Goal: Information Seeking & Learning: Find specific fact

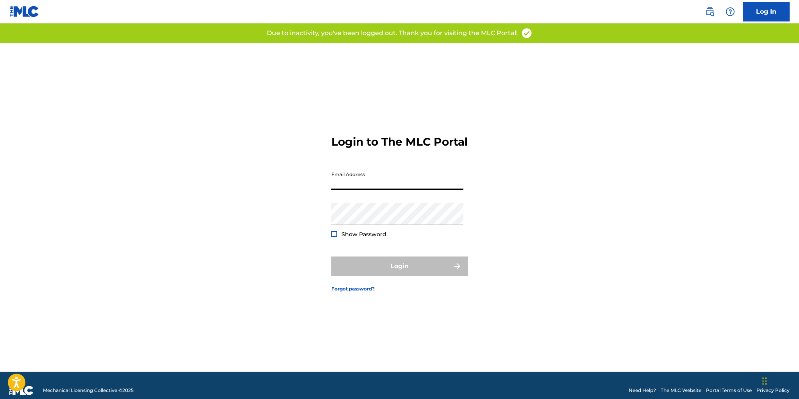
click at [382, 188] on input "Email Address" at bounding box center [397, 179] width 132 height 22
type input "[EMAIL_ADDRESS][DOMAIN_NAME]"
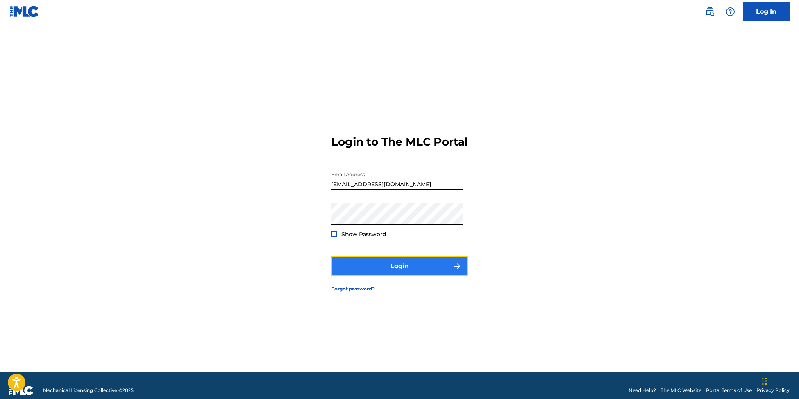
click at [397, 274] on button "Login" at bounding box center [399, 267] width 137 height 20
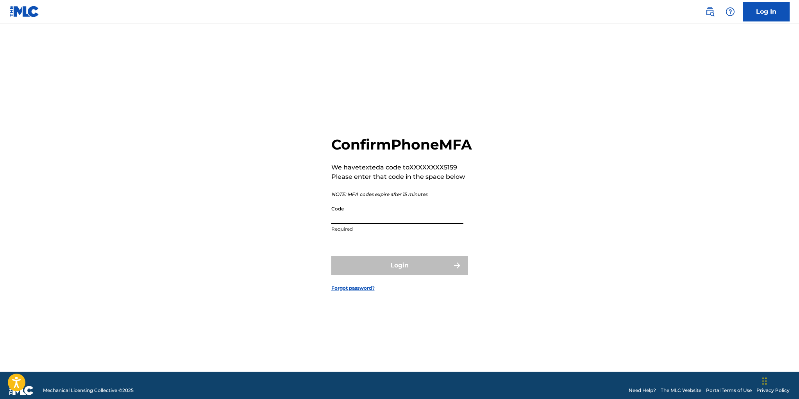
click at [380, 224] on input "Code" at bounding box center [397, 213] width 132 height 22
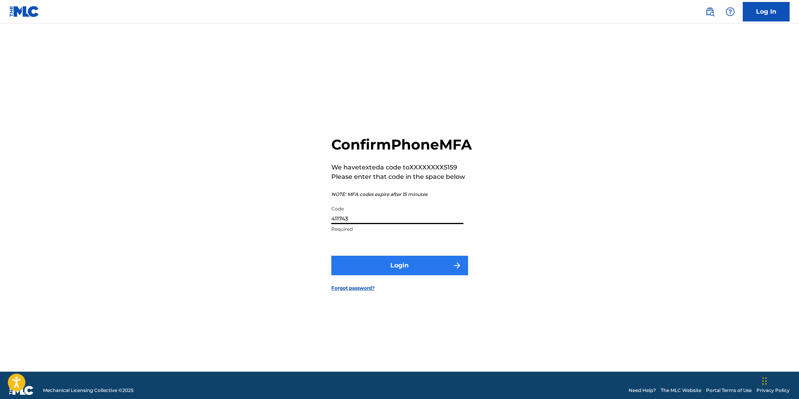
type input "411743"
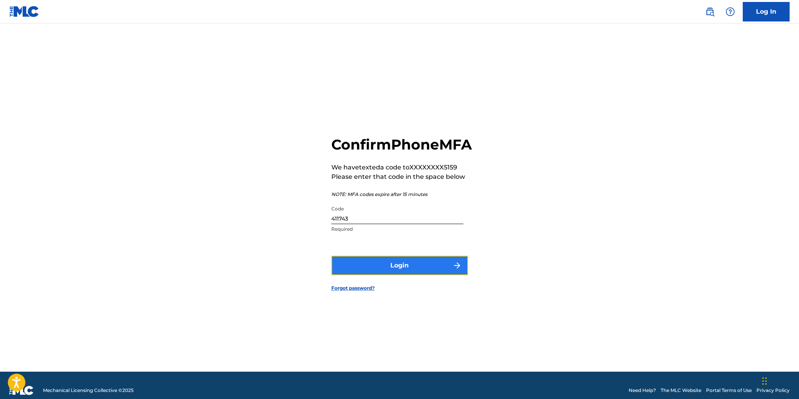
click at [401, 274] on button "Login" at bounding box center [399, 266] width 137 height 20
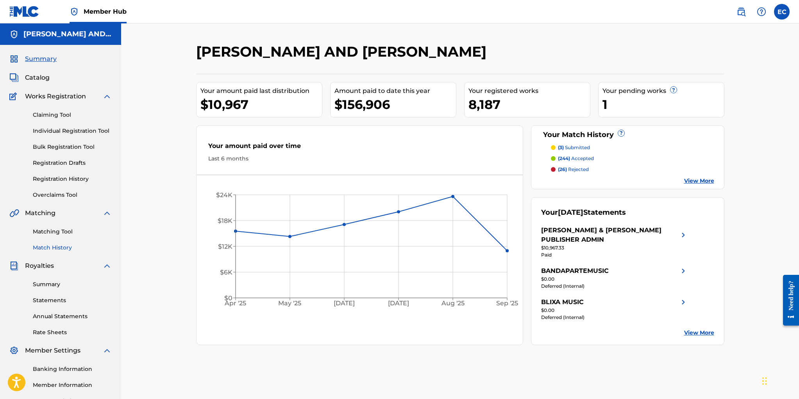
click at [64, 246] on link "Match History" at bounding box center [72, 248] width 79 height 8
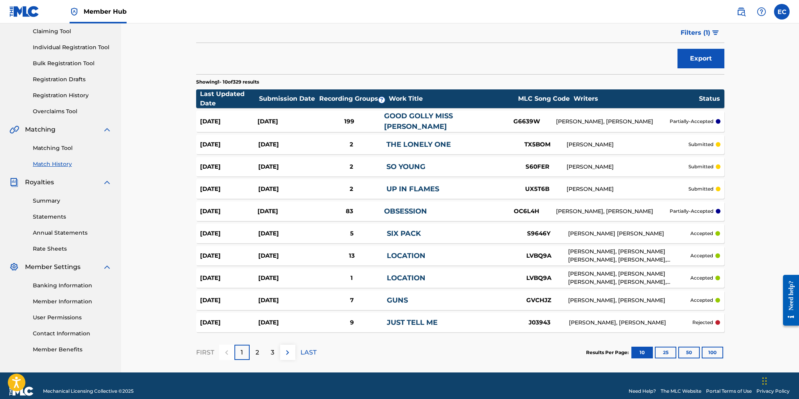
scroll to position [93, 0]
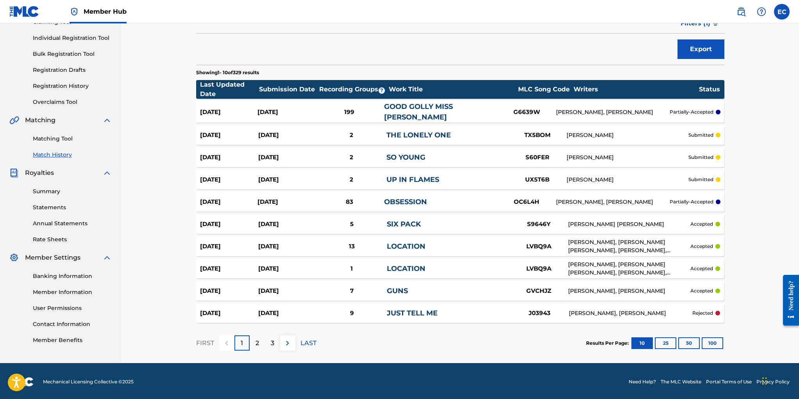
click at [404, 200] on link "OBSESSION" at bounding box center [405, 202] width 43 height 9
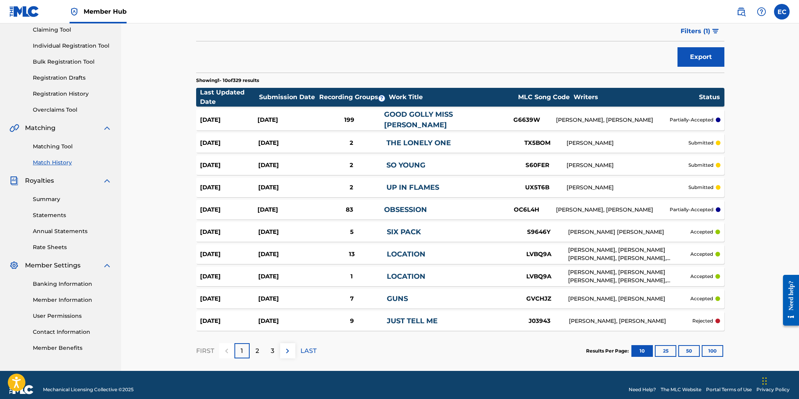
scroll to position [93, 0]
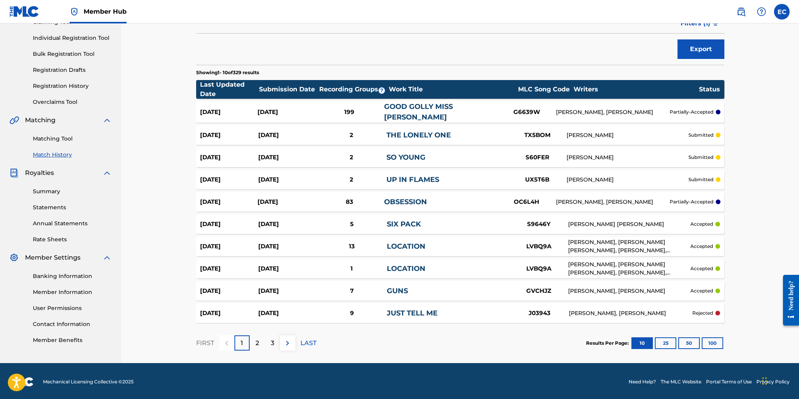
click at [409, 111] on link "GOOD GOLLY MISS [PERSON_NAME]" at bounding box center [418, 111] width 69 height 19
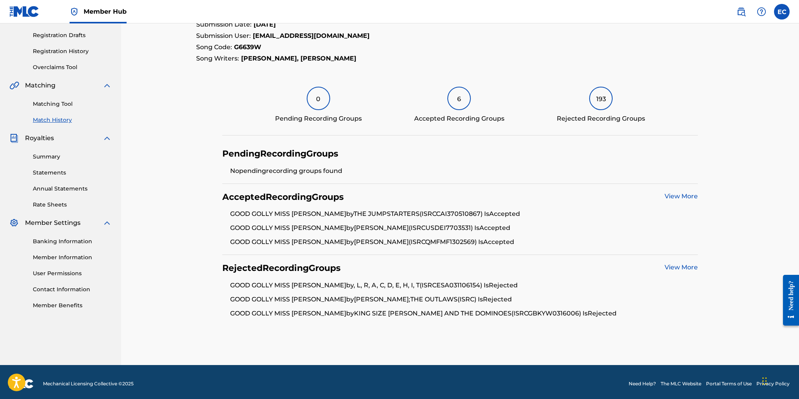
scroll to position [131, 0]
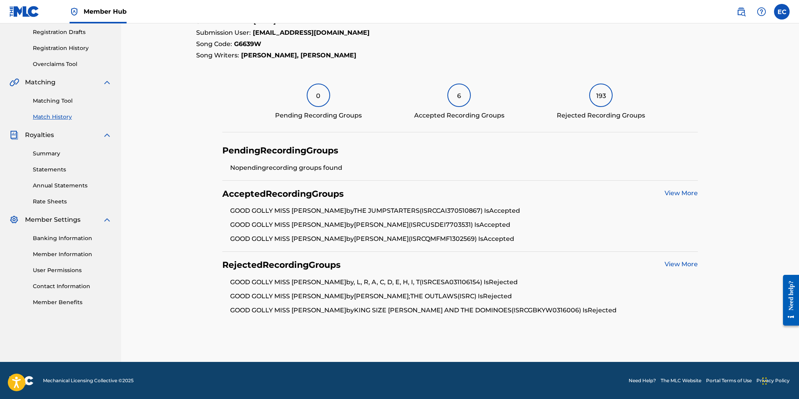
click at [675, 266] on link "View More" at bounding box center [681, 264] width 33 height 7
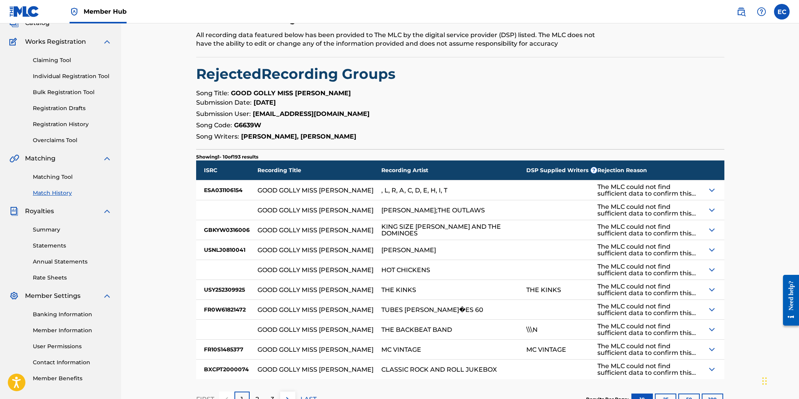
scroll to position [113, 0]
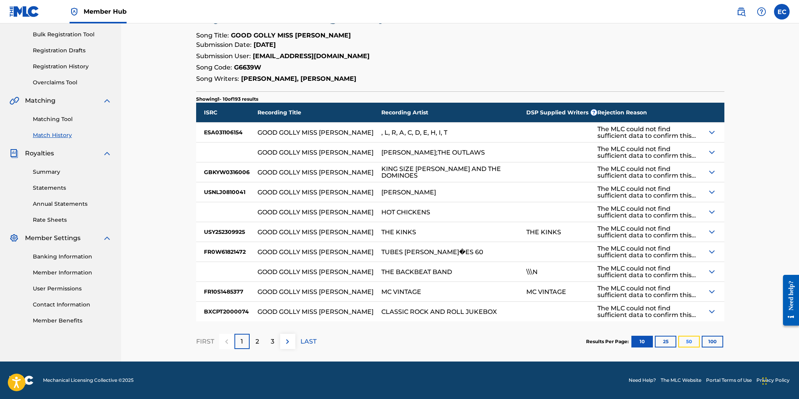
click at [689, 343] on button "50" at bounding box center [688, 342] width 21 height 12
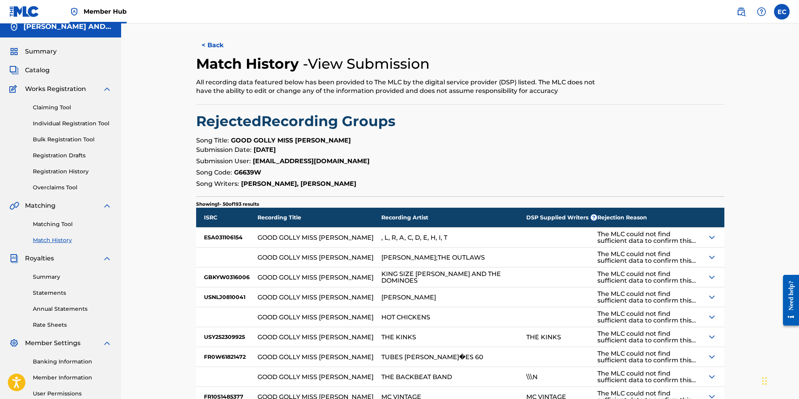
scroll to position [0, 0]
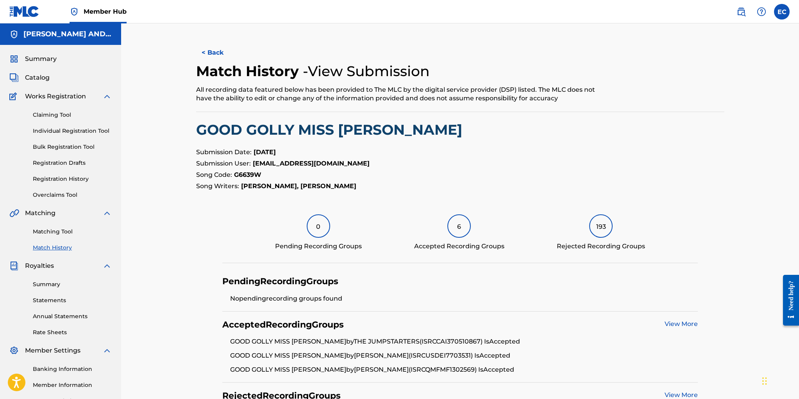
scroll to position [131, 0]
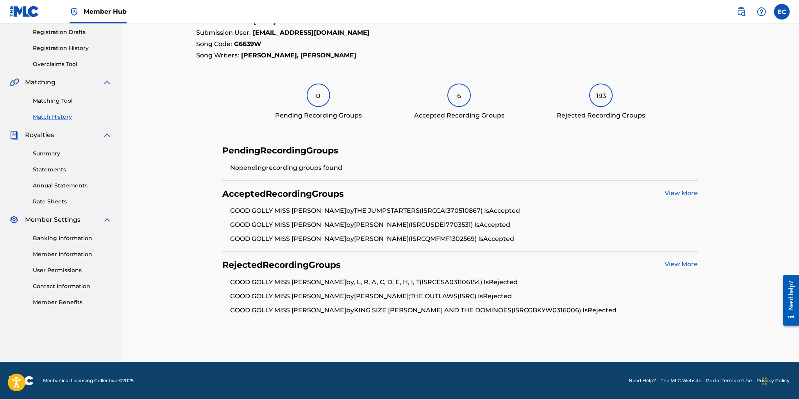
click at [684, 265] on link "View More" at bounding box center [681, 264] width 33 height 7
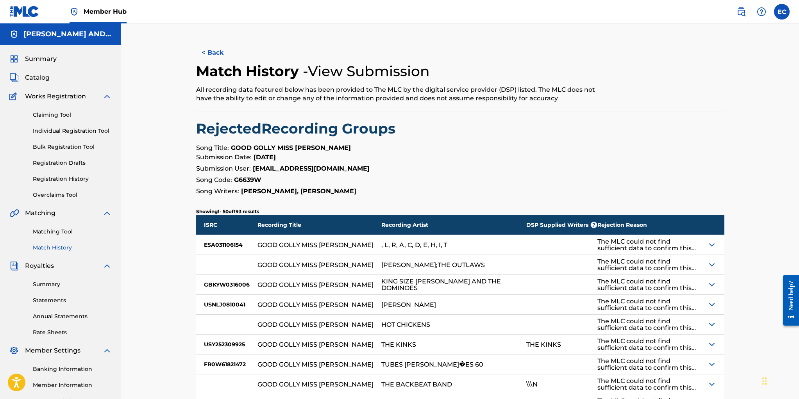
click at [710, 285] on img at bounding box center [711, 284] width 9 height 9
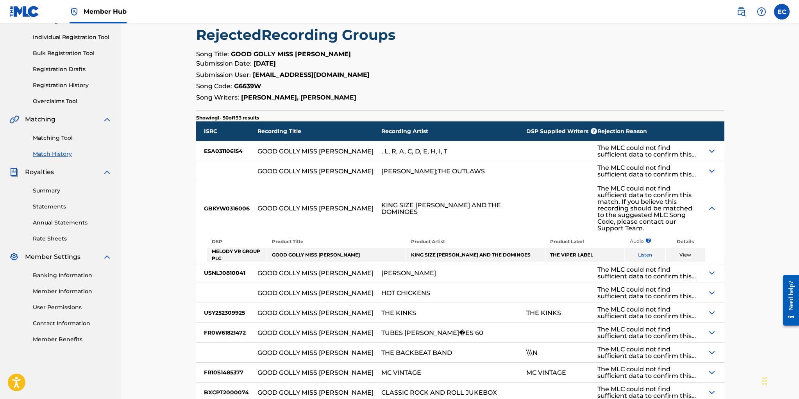
scroll to position [161, 0]
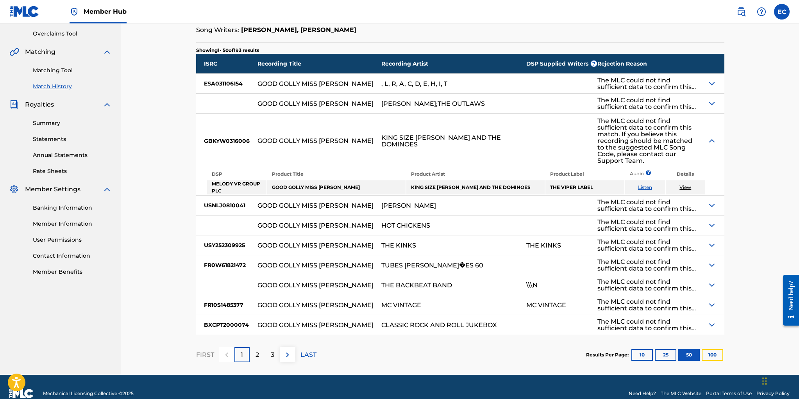
drag, startPoint x: 709, startPoint y: 341, endPoint x: 704, endPoint y: 338, distance: 5.8
click at [709, 349] on button "100" at bounding box center [712, 355] width 21 height 12
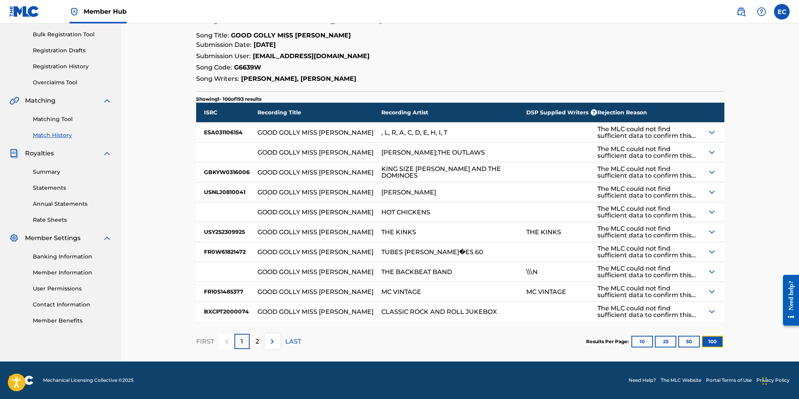
scroll to position [0, 0]
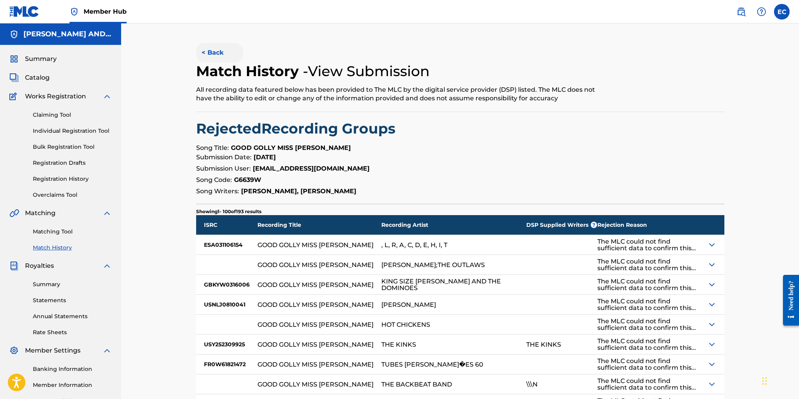
click at [215, 57] on button "< Back" at bounding box center [219, 53] width 47 height 20
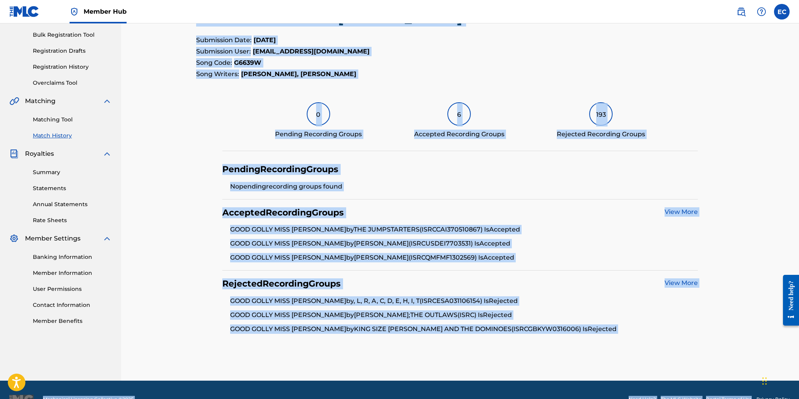
scroll to position [131, 0]
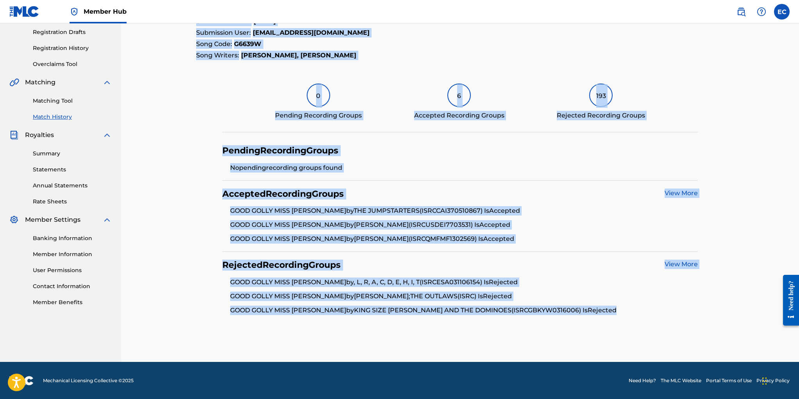
drag, startPoint x: 183, startPoint y: 26, endPoint x: 712, endPoint y: 309, distance: 599.9
click at [718, 314] on div "< Back Match History - View Submission All recording data featured below has be…" at bounding box center [460, 128] width 678 height 470
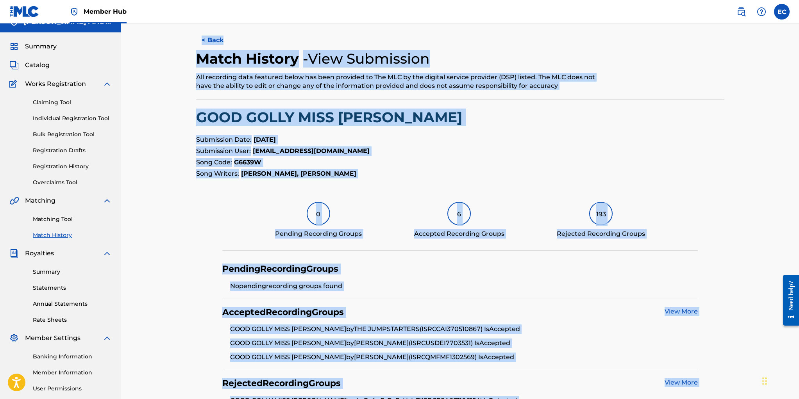
scroll to position [0, 0]
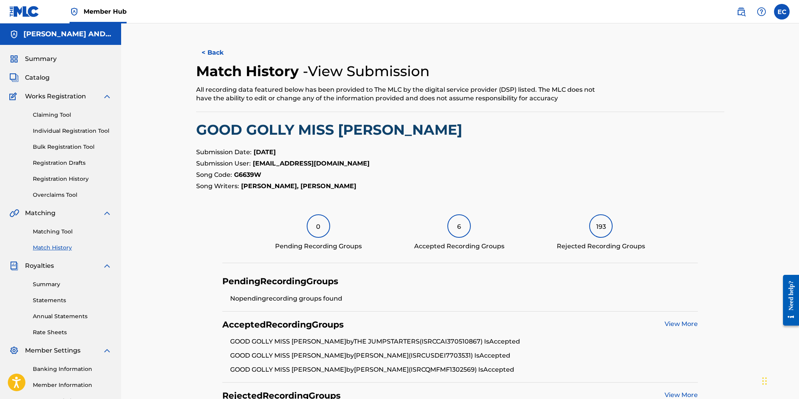
click at [409, 146] on div "< Back Match History - View Submission All recording data featured below has be…" at bounding box center [460, 248] width 528 height 411
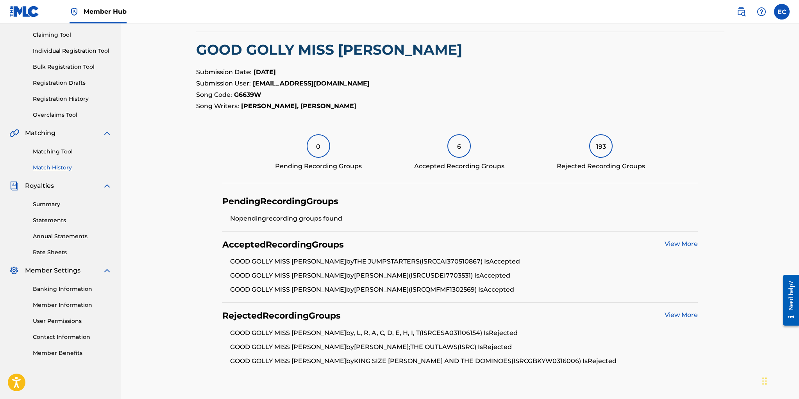
scroll to position [81, 0]
click at [680, 315] on link "View More" at bounding box center [681, 314] width 33 height 7
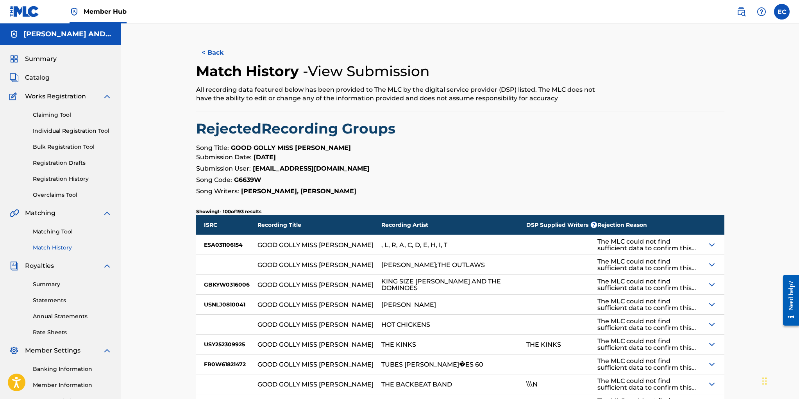
click at [606, 243] on div "The MLC could not find sufficient data to confirm this match. If you believe th…" at bounding box center [649, 244] width 102 height 13
click at [710, 243] on img at bounding box center [711, 244] width 9 height 9
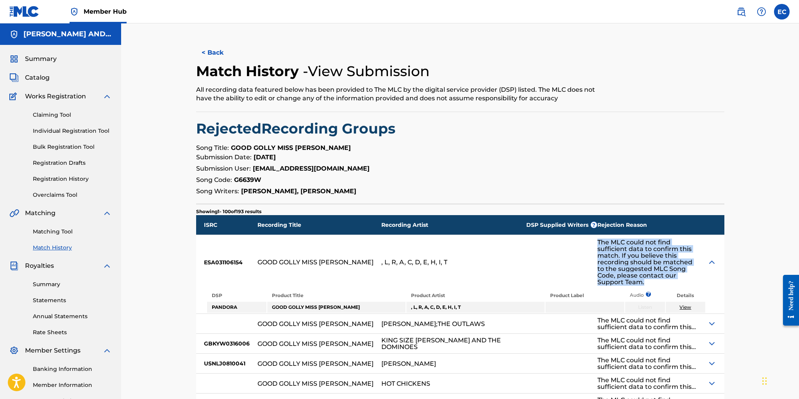
drag, startPoint x: 556, startPoint y: 241, endPoint x: 620, endPoint y: 261, distance: 66.6
click at [660, 268] on div "The MLC could not find sufficient data to confirm this match. If you believe th…" at bounding box center [649, 262] width 102 height 47
copy div "The MLC could not find sufficient data to confirm this match. If you believe th…"
click at [47, 245] on link "Match History" at bounding box center [72, 248] width 79 height 8
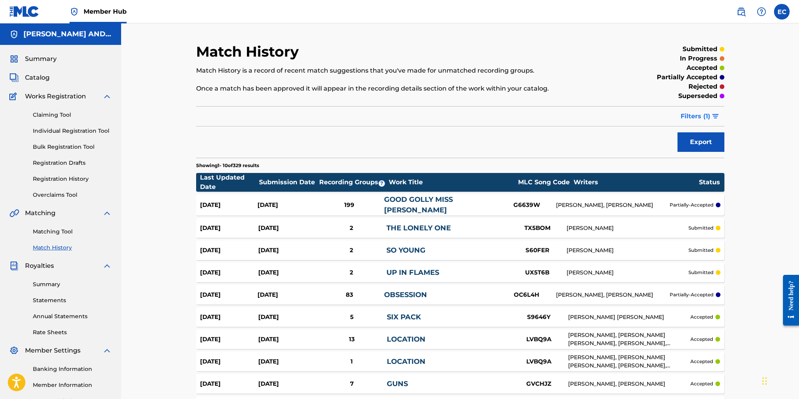
click at [691, 118] on span "Filters ( 1 )" at bounding box center [696, 116] width 30 height 9
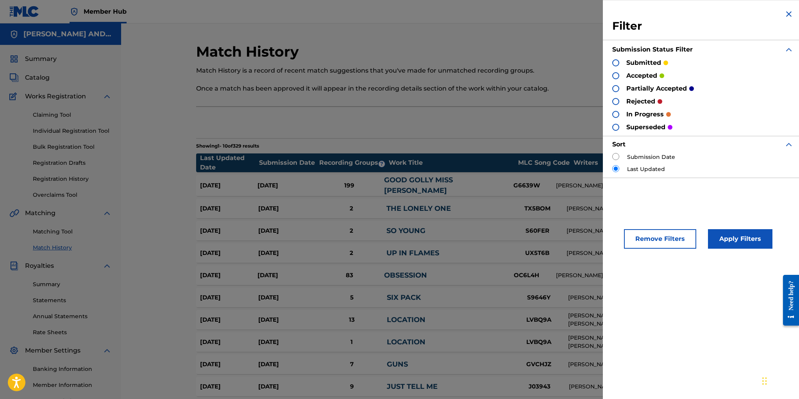
drag, startPoint x: 615, startPoint y: 102, endPoint x: 641, endPoint y: 137, distance: 43.9
click at [615, 102] on div at bounding box center [615, 101] width 7 height 7
click at [734, 233] on button "Apply Filters" at bounding box center [740, 239] width 64 height 20
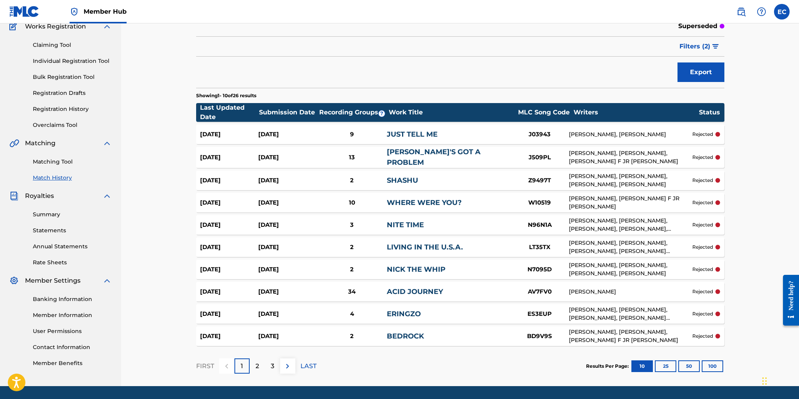
scroll to position [67, 0]
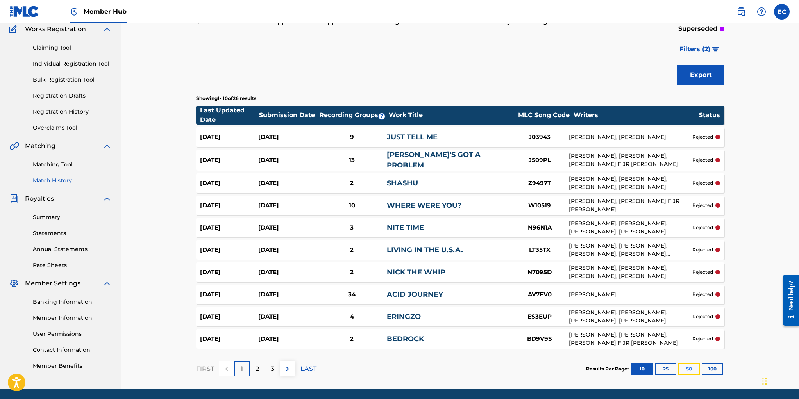
click at [691, 369] on button "50" at bounding box center [688, 369] width 21 height 12
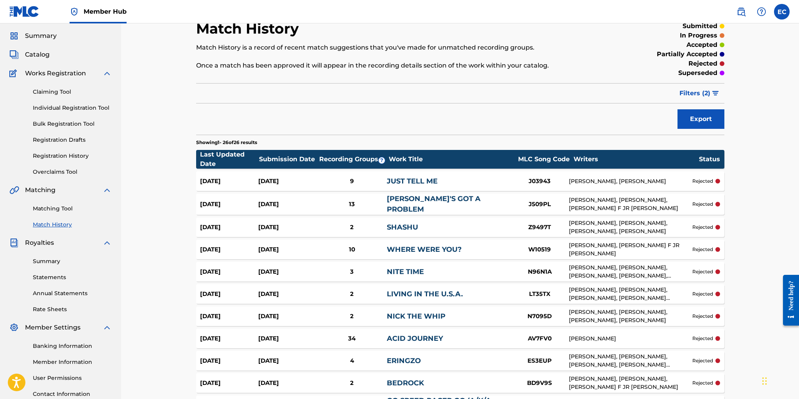
scroll to position [13, 0]
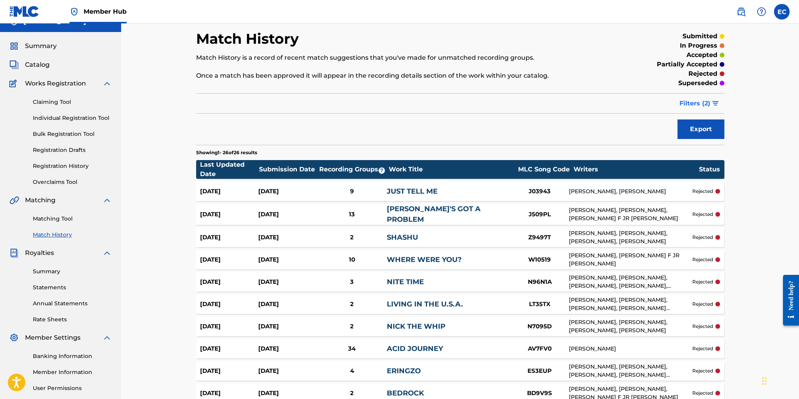
click at [693, 103] on span "Filters ( 2 )" at bounding box center [695, 103] width 31 height 9
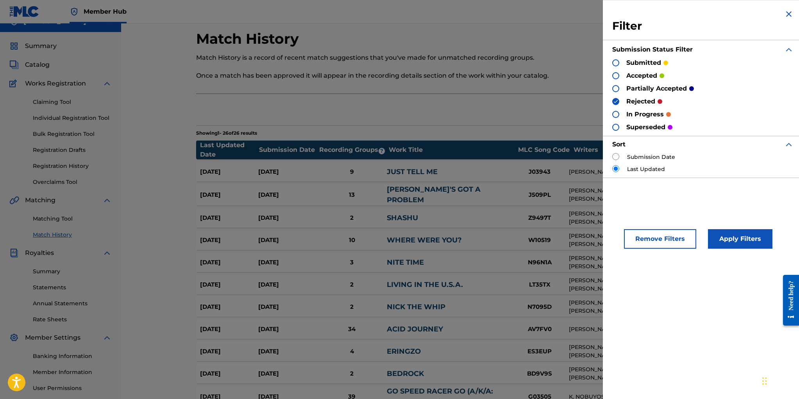
click at [617, 87] on div at bounding box center [615, 88] width 7 height 7
click at [616, 98] on div at bounding box center [615, 101] width 7 height 7
drag, startPoint x: 731, startPoint y: 235, endPoint x: 710, endPoint y: 230, distance: 21.7
click at [730, 235] on button "Apply Filters" at bounding box center [740, 239] width 64 height 20
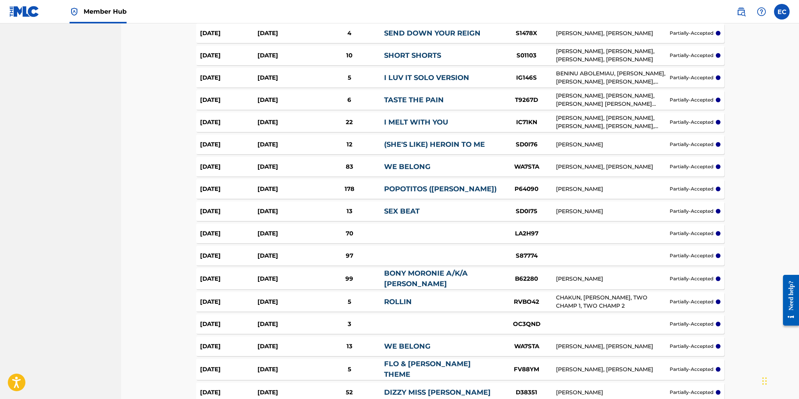
scroll to position [618, 0]
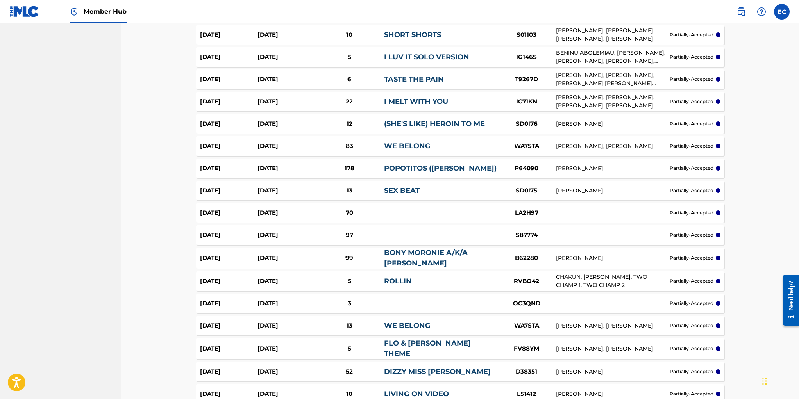
click at [410, 164] on link "POPOTITOS ([PERSON_NAME])" at bounding box center [440, 168] width 113 height 9
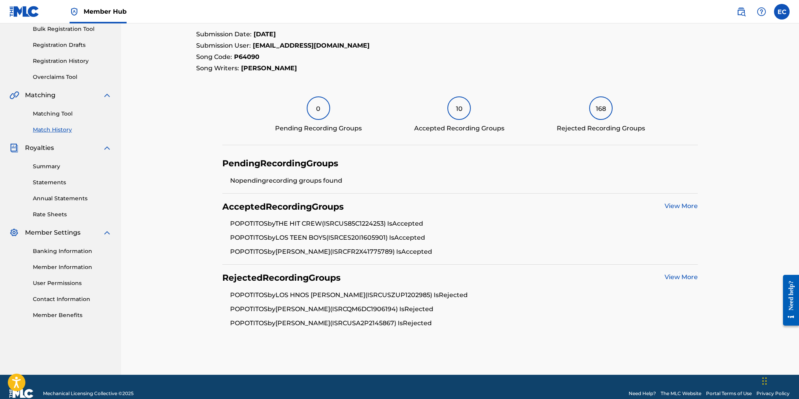
scroll to position [116, 0]
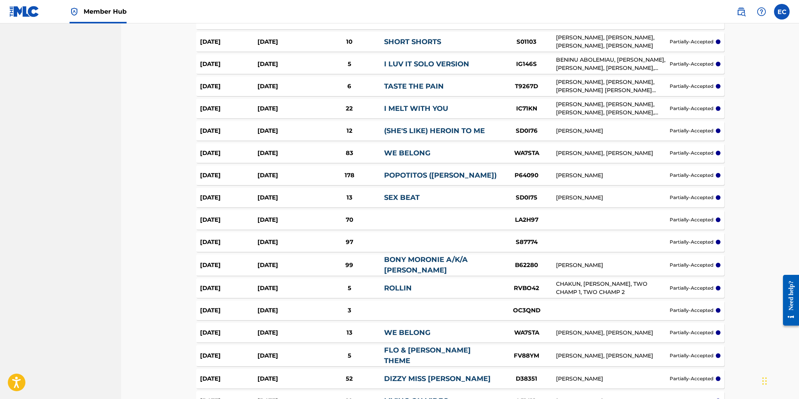
scroll to position [614, 0]
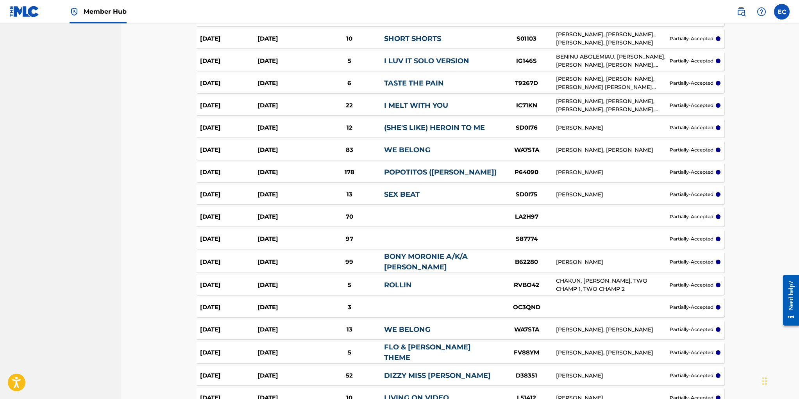
click at [414, 208] on div "[DATE] [DATE] 70 LA2H97 partially-accepted" at bounding box center [460, 217] width 528 height 20
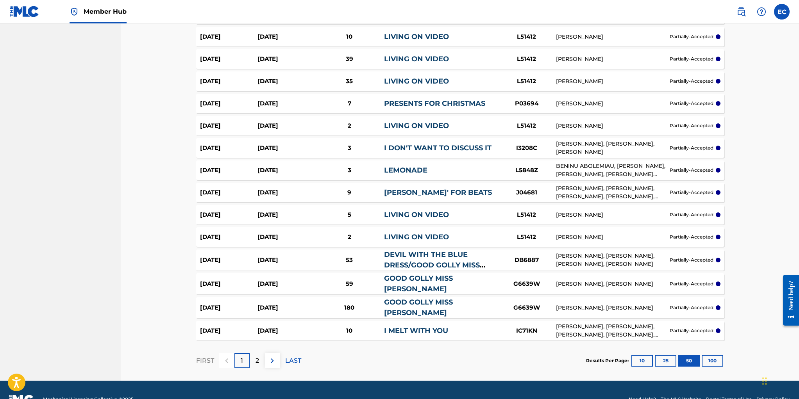
scroll to position [987, 0]
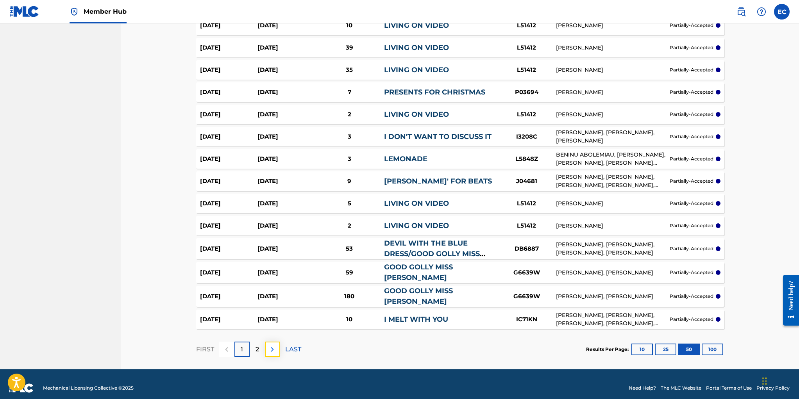
click at [272, 345] on img at bounding box center [272, 349] width 9 height 9
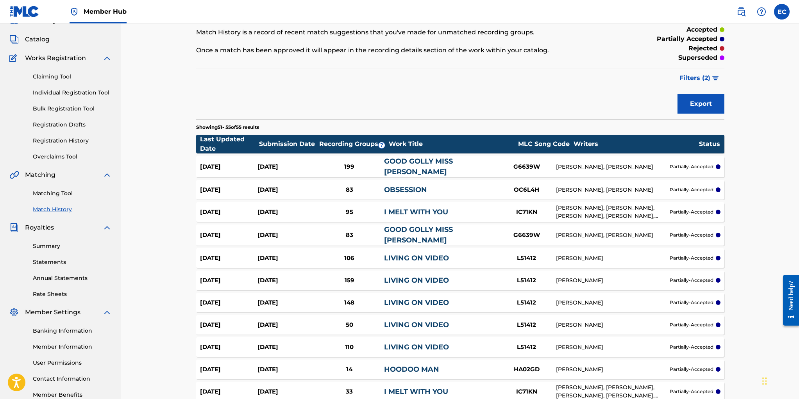
scroll to position [4, 0]
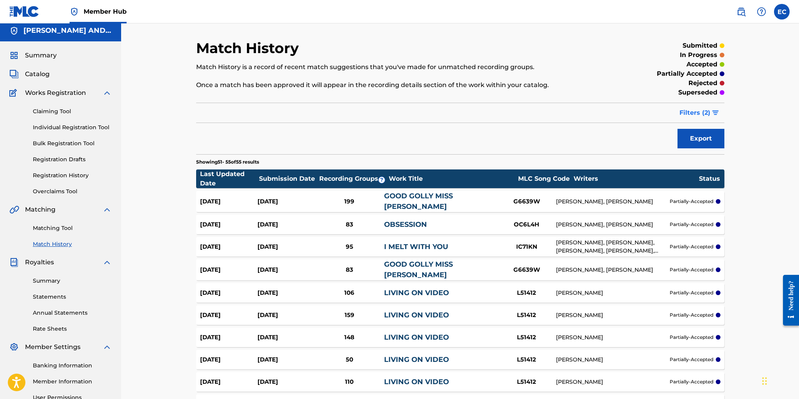
click at [700, 111] on span "Filters ( 2 )" at bounding box center [695, 112] width 31 height 9
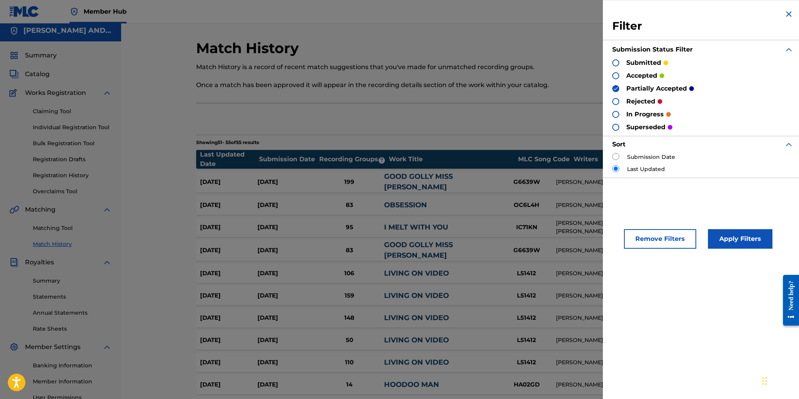
click at [615, 88] on img at bounding box center [615, 88] width 5 height 5
click at [615, 100] on div at bounding box center [615, 101] width 7 height 7
click at [735, 237] on button "Apply Filters" at bounding box center [740, 239] width 64 height 20
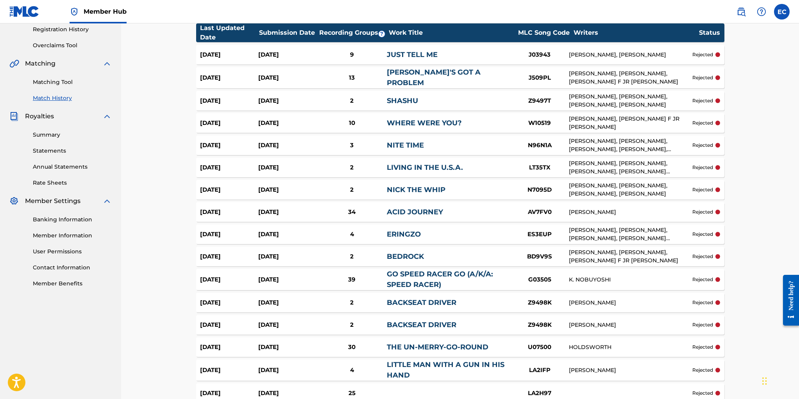
scroll to position [153, 0]
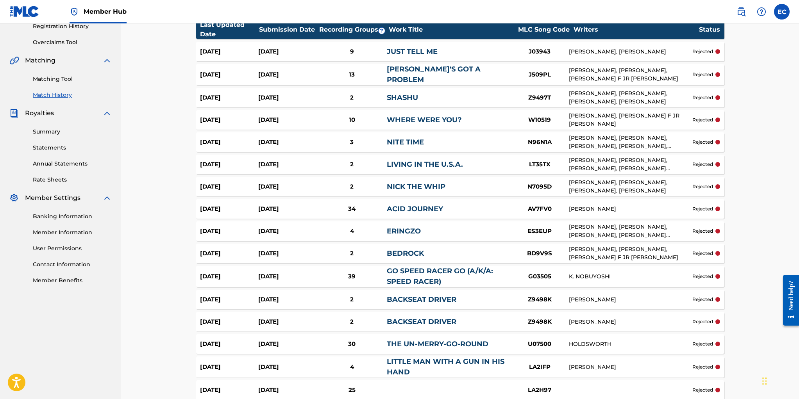
click at [440, 340] on link "THE UN-MERRY-GO-ROUND" at bounding box center [438, 344] width 102 height 9
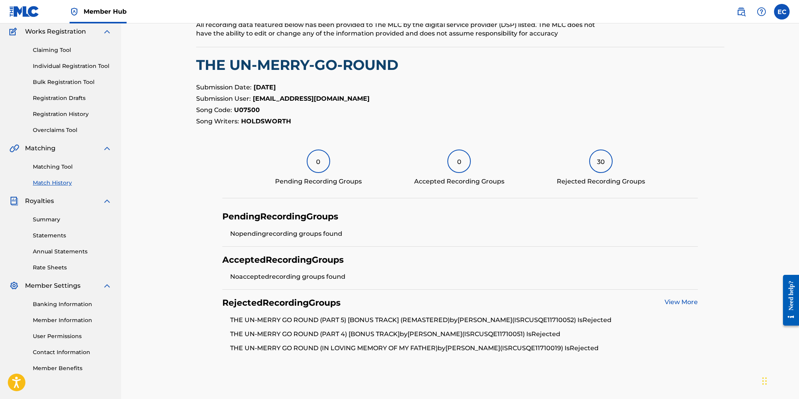
scroll to position [78, 0]
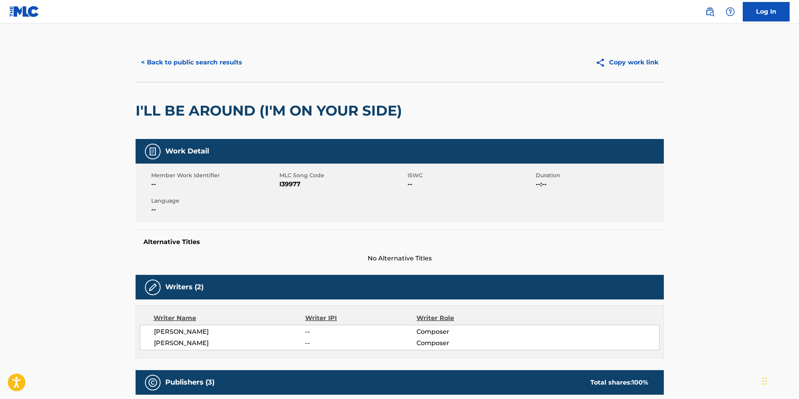
click at [226, 59] on button "< Back to public search results" at bounding box center [192, 63] width 112 height 20
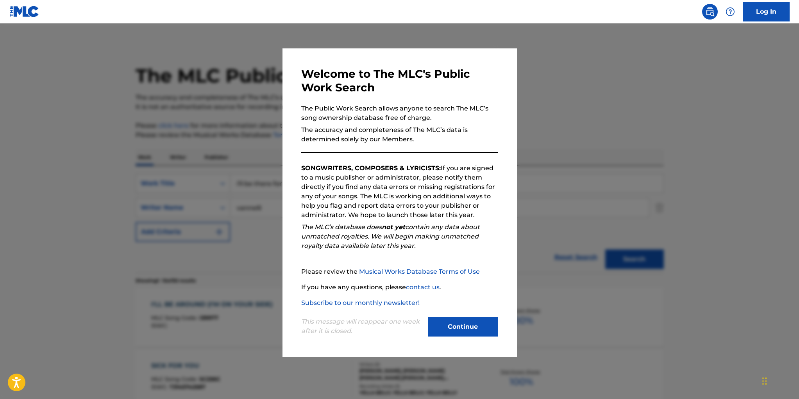
scroll to position [61, 0]
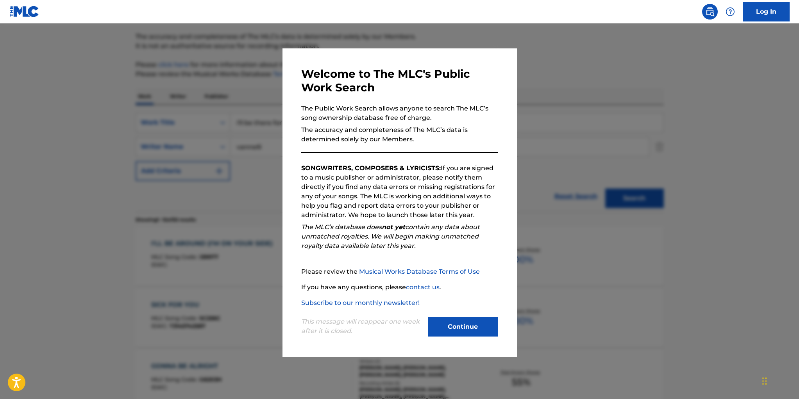
click at [462, 334] on button "Continue" at bounding box center [463, 327] width 70 height 20
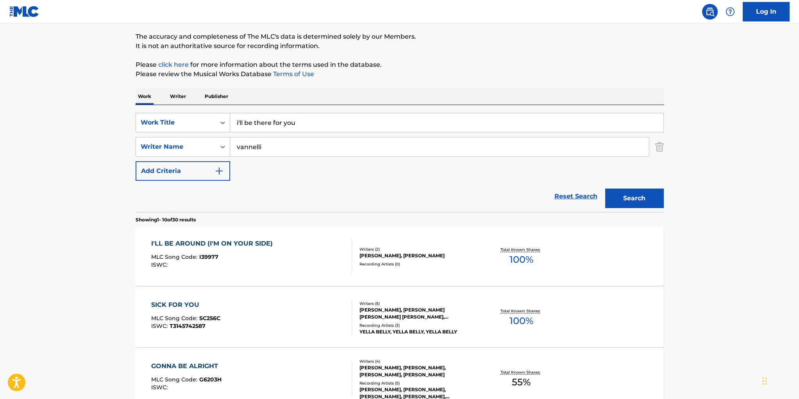
drag, startPoint x: 307, startPoint y: 127, endPoint x: 197, endPoint y: 112, distance: 110.5
click at [197, 112] on div "SearchWithCriteriacb05919a-c1f3-4dc0-8378-2eafd44aa817 Work Title i'll be there…" at bounding box center [400, 158] width 528 height 107
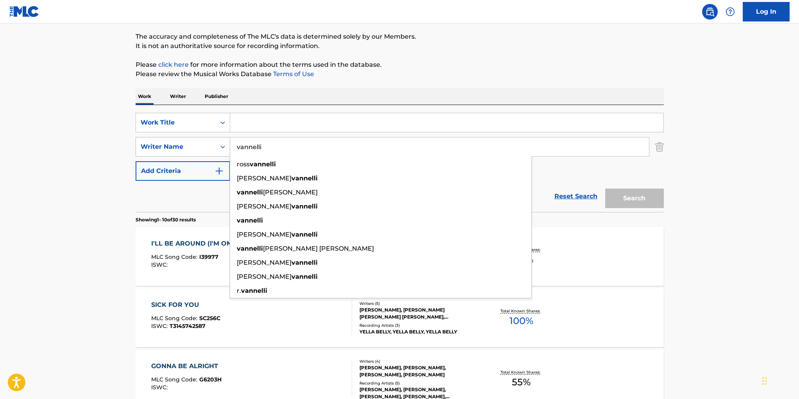
drag, startPoint x: 268, startPoint y: 146, endPoint x: 207, endPoint y: 141, distance: 61.2
click at [207, 141] on div "SearchWithCriteriadc6c44d5-3b61-4682-af39-b4d9f3cb3f98 Writer Name vannelli ros…" at bounding box center [400, 147] width 528 height 20
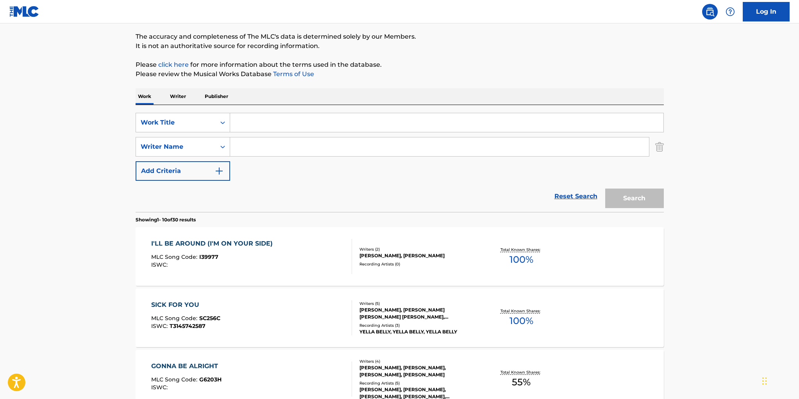
click at [251, 120] on input "Search Form" at bounding box center [446, 122] width 433 height 19
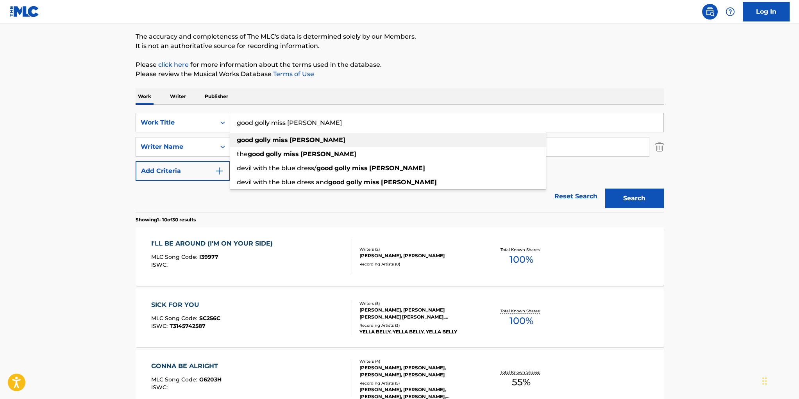
type input "good golly miss molly"
click at [261, 143] on strong "golly" at bounding box center [263, 139] width 16 height 7
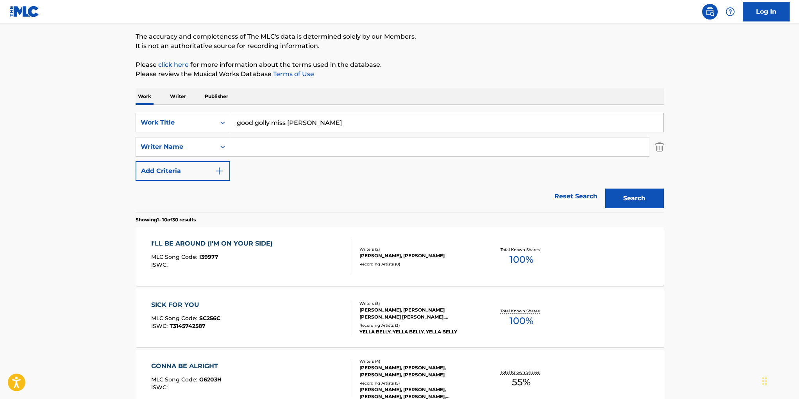
drag, startPoint x: 635, startPoint y: 199, endPoint x: 611, endPoint y: 197, distance: 24.3
click at [635, 199] on button "Search" at bounding box center [634, 199] width 59 height 20
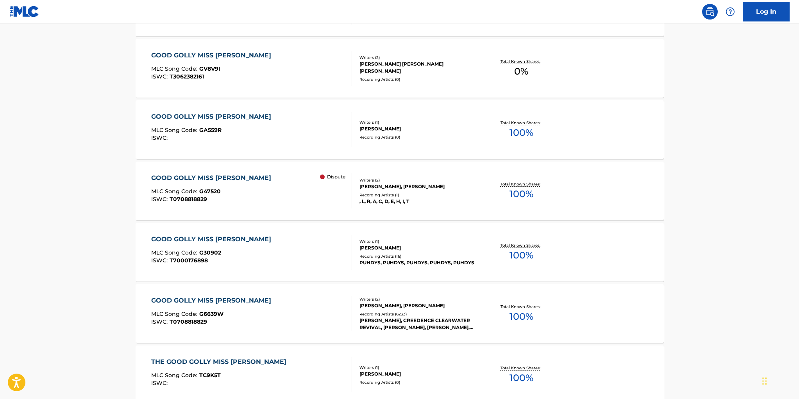
scroll to position [325, 0]
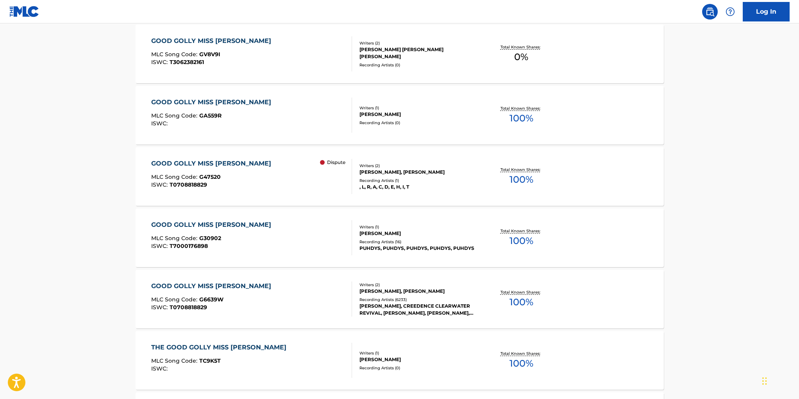
click at [340, 292] on div "GOOD GOLLY MISS MOLLY MLC Song Code : G6639W ISWC : T0708818829" at bounding box center [251, 299] width 201 height 35
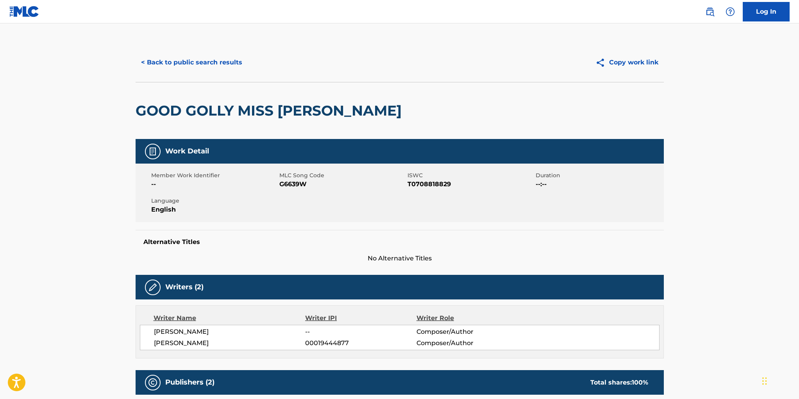
click at [194, 63] on button "< Back to public search results" at bounding box center [192, 63] width 112 height 20
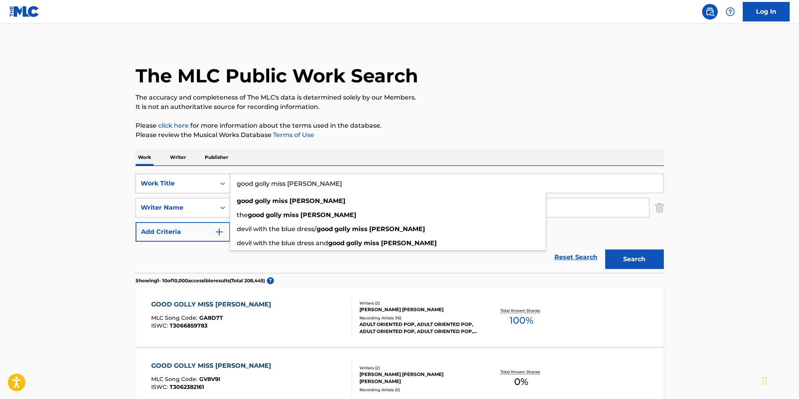
drag, startPoint x: 309, startPoint y: 182, endPoint x: 216, endPoint y: 174, distance: 93.8
click at [216, 174] on div "SearchWithCriteriacb05919a-c1f3-4dc0-8378-2eafd44aa817 Work Title good golly mi…" at bounding box center [400, 184] width 528 height 20
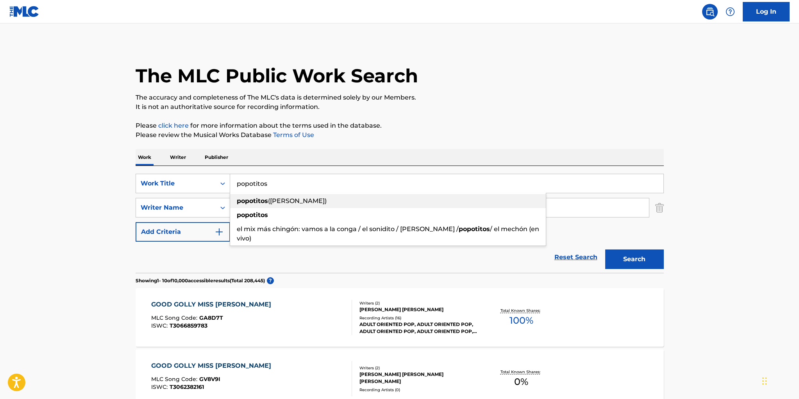
click at [253, 198] on strong "popotitos" at bounding box center [252, 200] width 31 height 7
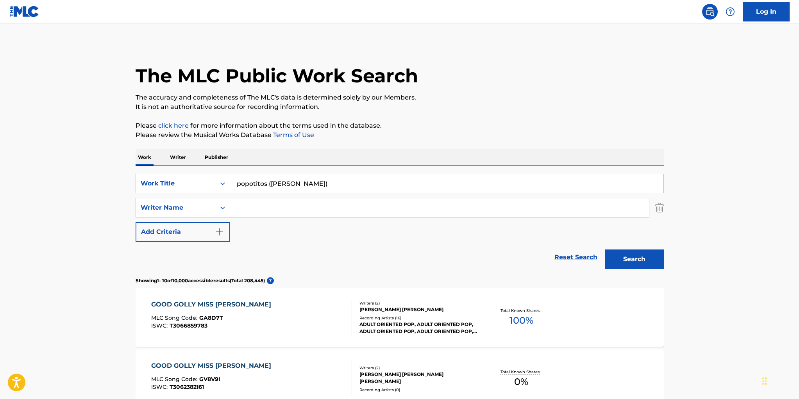
click at [628, 261] on button "Search" at bounding box center [634, 260] width 59 height 20
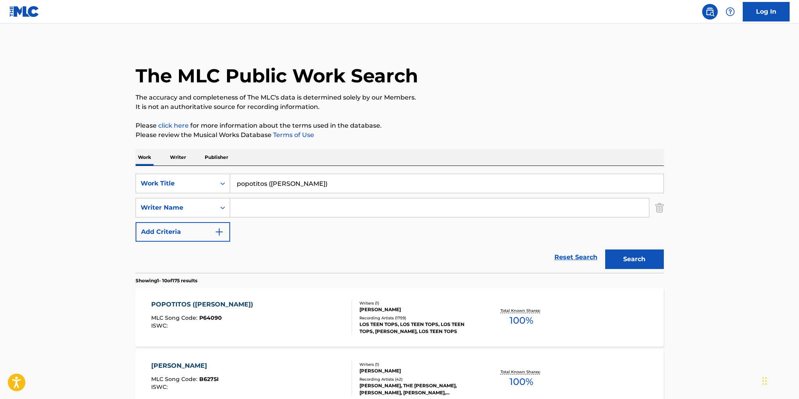
drag, startPoint x: 268, startPoint y: 185, endPoint x: 328, endPoint y: 185, distance: 59.4
click at [328, 185] on input "popotitos (bony moronie)" at bounding box center [446, 183] width 433 height 19
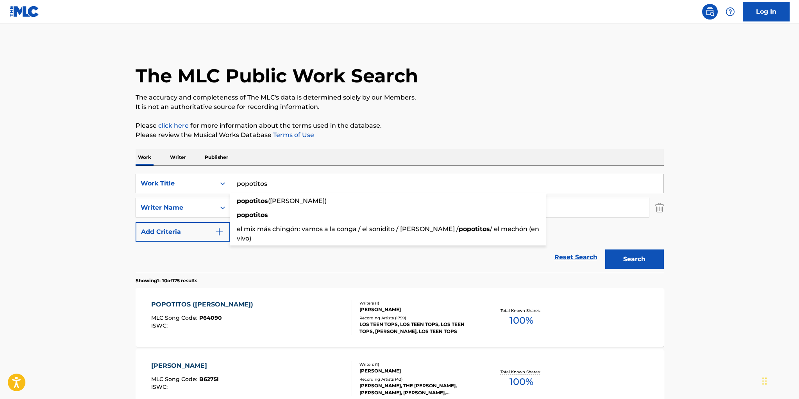
type input "popotitos"
click at [631, 253] on button "Search" at bounding box center [634, 260] width 59 height 20
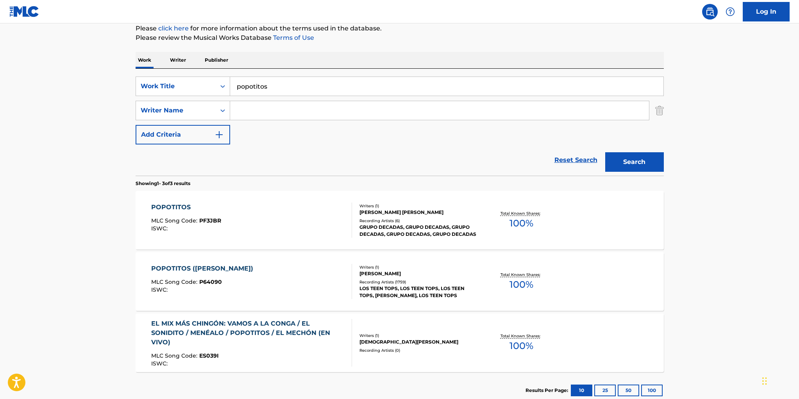
scroll to position [97, 0]
drag, startPoint x: 272, startPoint y: 88, endPoint x: 214, endPoint y: 85, distance: 57.9
click at [214, 85] on div "SearchWithCriteriacb05919a-c1f3-4dc0-8378-2eafd44aa817 Work Title popotitos" at bounding box center [400, 87] width 528 height 20
type input "the un-merry go round"
click at [605, 153] on button "Search" at bounding box center [634, 163] width 59 height 20
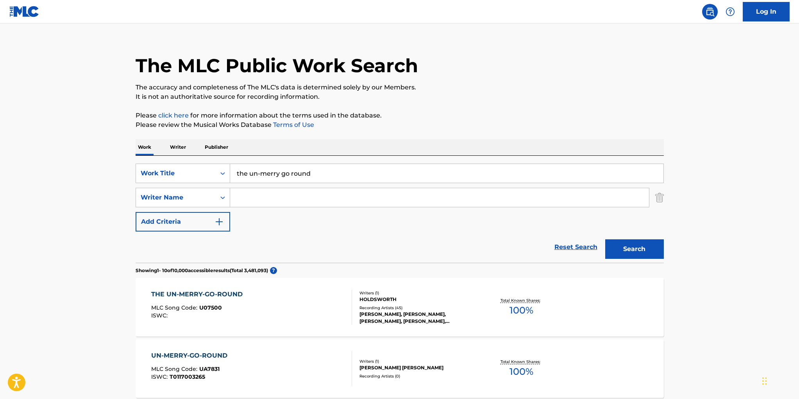
scroll to position [0, 0]
